Goal: Entertainment & Leisure: Consume media (video, audio)

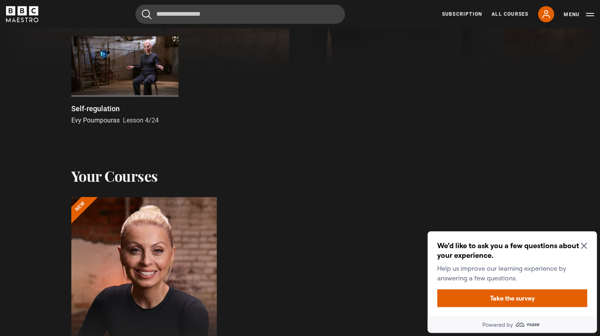
click at [103, 68] on div at bounding box center [124, 66] width 107 height 60
click at [581, 246] on icon "Close Maze Prompt" at bounding box center [583, 245] width 6 height 6
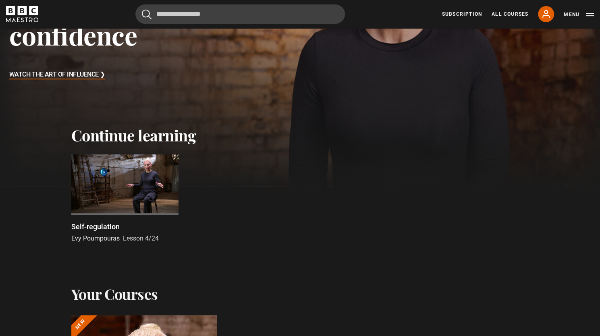
scroll to position [40, 0]
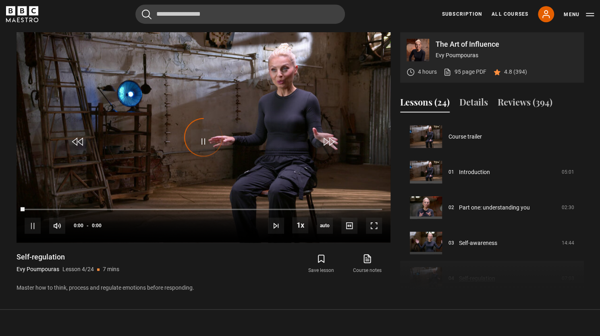
scroll to position [106, 0]
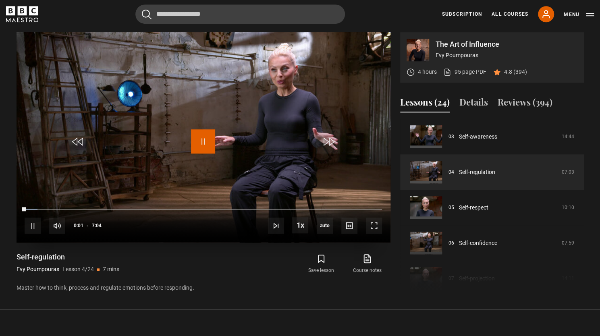
click at [205, 145] on span "Video Player" at bounding box center [203, 141] width 24 height 24
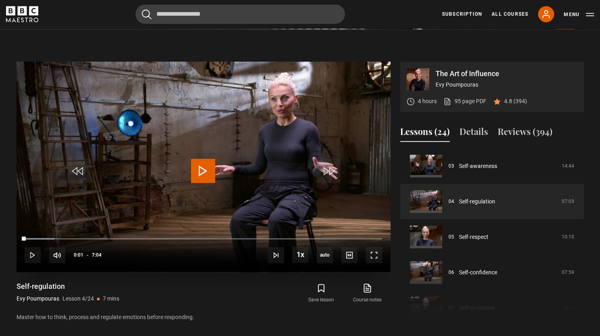
scroll to position [300, 0]
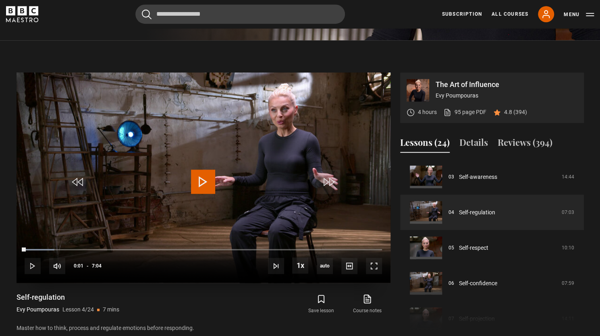
click at [204, 183] on span "Video Player" at bounding box center [203, 182] width 24 height 24
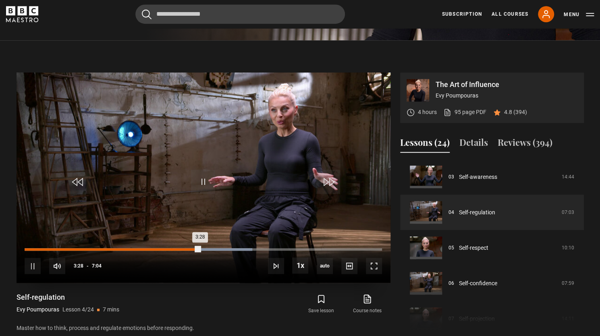
click at [171, 249] on div "2:54" at bounding box center [171, 249] width 1 height 2
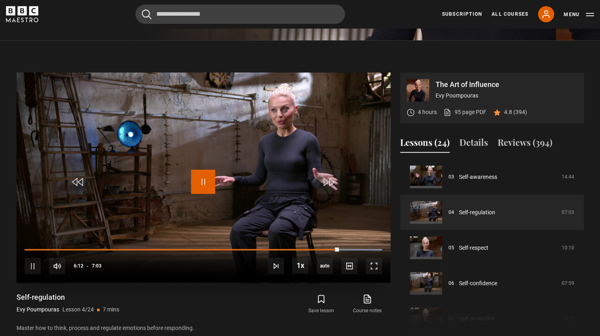
drag, startPoint x: 205, startPoint y: 181, endPoint x: 239, endPoint y: 157, distance: 41.8
click at [205, 181] on span "Video Player" at bounding box center [203, 182] width 24 height 24
click at [202, 180] on span "Video Player" at bounding box center [203, 182] width 24 height 24
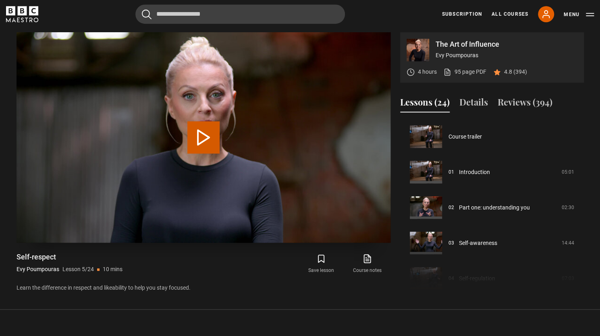
scroll to position [142, 0]
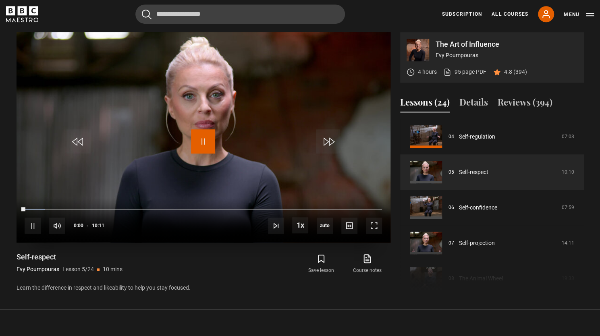
click at [210, 146] on span "Video Player" at bounding box center [203, 141] width 24 height 24
click at [215, 142] on span "Video Player" at bounding box center [203, 141] width 24 height 24
click at [75, 211] on div "10s Skip Back 10 seconds Pause 10s Skip Forward 10 seconds Loaded : 27.85% 01:2…" at bounding box center [204, 220] width 374 height 45
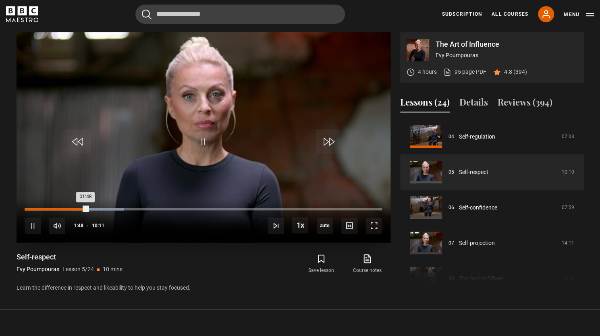
click at [75, 209] on div "Loaded : 27.85% 01:26 01:48" at bounding box center [203, 209] width 357 height 2
click at [58, 208] on div "Loaded : 27.85% 00:57 01:28" at bounding box center [203, 209] width 357 height 2
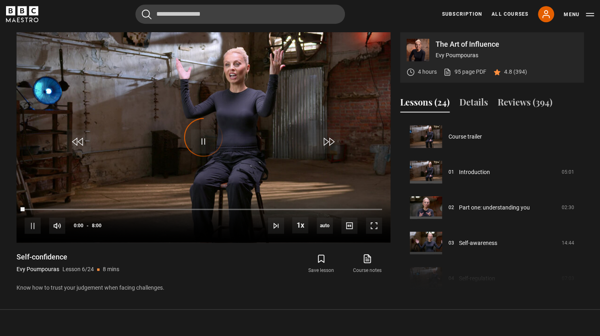
scroll to position [177, 0]
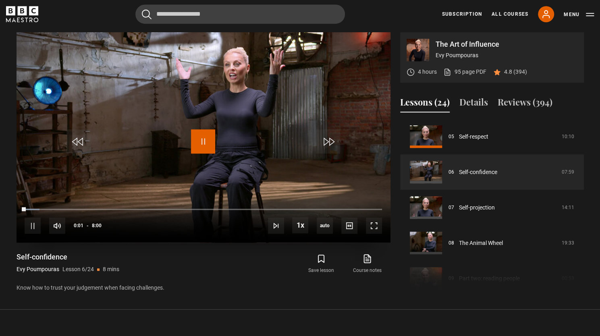
click at [208, 141] on span "Video Player" at bounding box center [203, 141] width 24 height 24
click at [209, 147] on span "Video Player" at bounding box center [203, 141] width 24 height 24
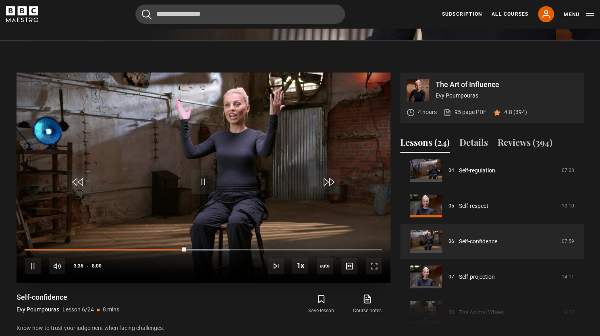
scroll to position [300, 0]
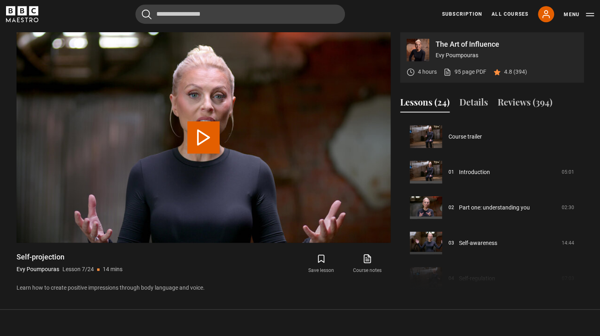
scroll to position [213, 0]
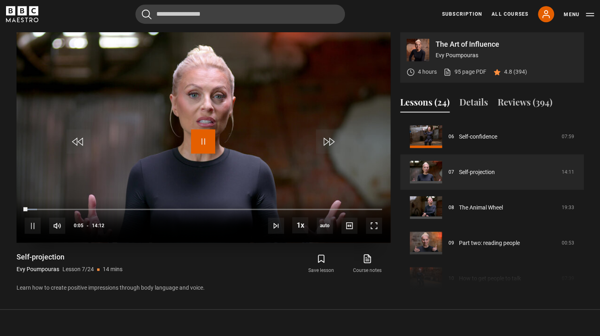
click at [204, 142] on span "Video Player" at bounding box center [203, 141] width 24 height 24
click at [190, 141] on video "Video Player" at bounding box center [204, 137] width 374 height 210
drag, startPoint x: 42, startPoint y: 207, endPoint x: 8, endPoint y: 204, distance: 34.0
click at [8, 204] on section "The Art of Influence Evy Poumpouras 4 hours 95 page PDF (opens in new tab) 4.8 …" at bounding box center [300, 154] width 600 height 309
click at [31, 224] on span "Video Player" at bounding box center [33, 225] width 16 height 16
